Goal: Task Accomplishment & Management: Manage account settings

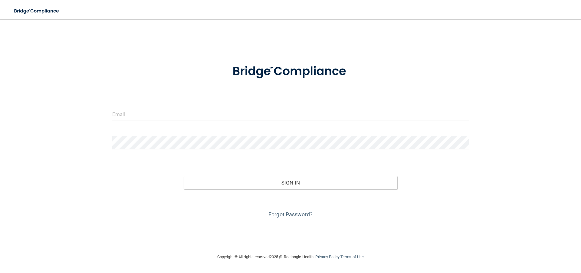
click at [219, 121] on div at bounding box center [291, 116] width 366 height 18
click at [229, 118] on input "email" at bounding box center [290, 114] width 357 height 14
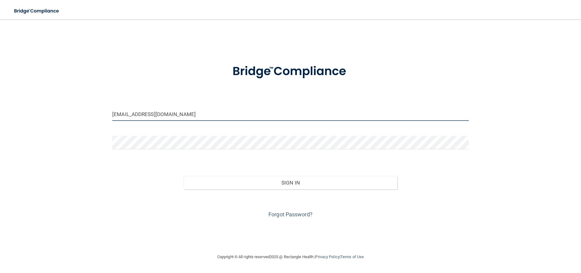
click at [229, 118] on input "[EMAIL_ADDRESS][DOMAIN_NAME]" at bounding box center [290, 114] width 357 height 14
type input "[EMAIL_ADDRESS][DOMAIN_NAME]"
drag, startPoint x: 229, startPoint y: 118, endPoint x: 316, endPoint y: 246, distance: 154.6
click at [301, 226] on div "[EMAIL_ADDRESS][DOMAIN_NAME] Invalid email/password. You don't have permission …" at bounding box center [290, 136] width 557 height 222
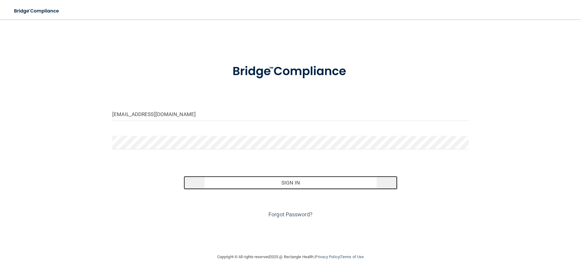
click at [353, 180] on button "Sign In" at bounding box center [291, 182] width 214 height 13
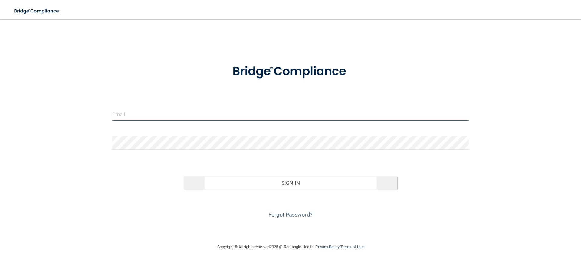
type input "[EMAIL_ADDRESS][DOMAIN_NAME]"
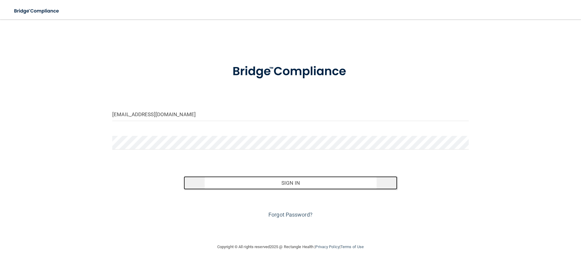
click at [275, 181] on button "Sign In" at bounding box center [291, 182] width 214 height 13
